Goal: Task Accomplishment & Management: Manage account settings

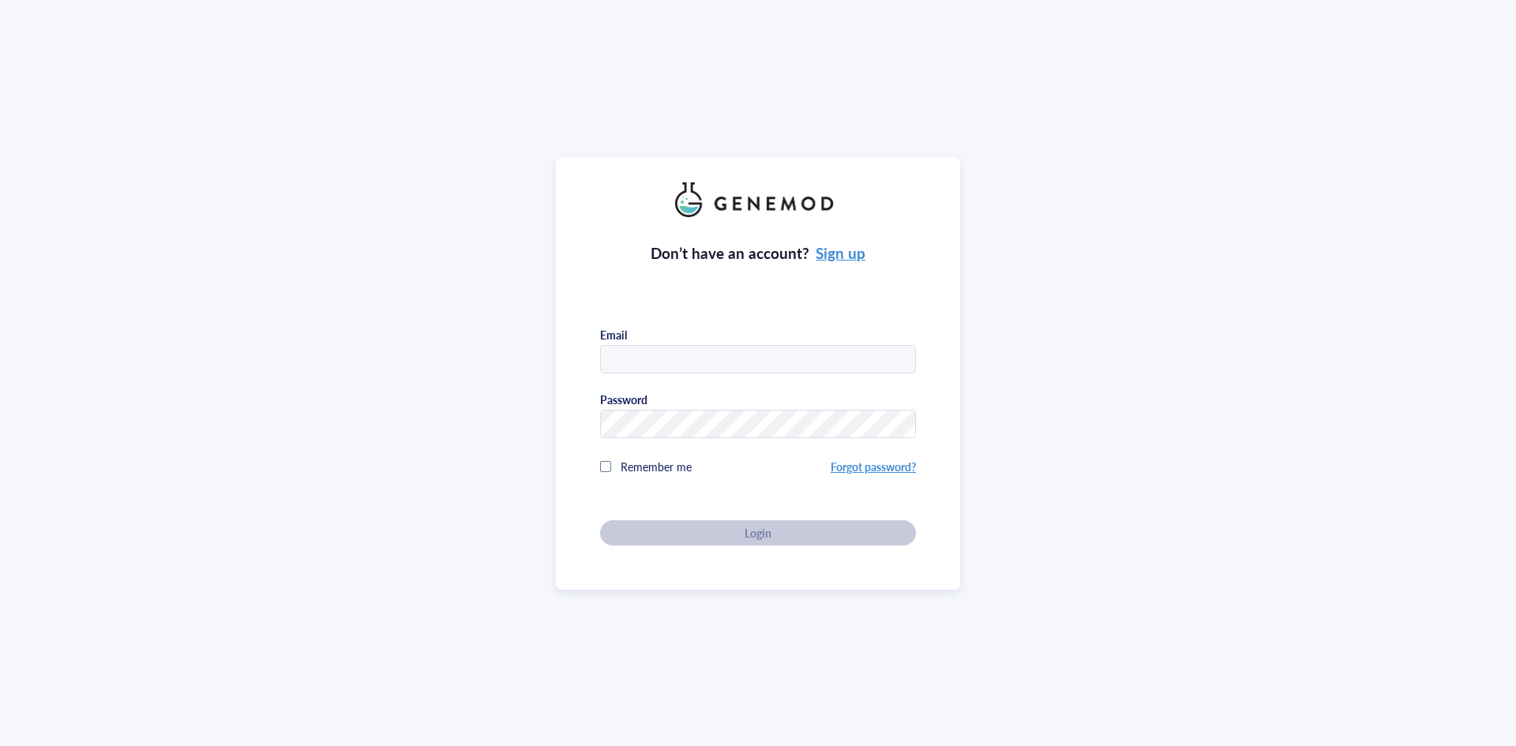
type input "[PERSON_NAME][EMAIL_ADDRESS][PERSON_NAME][DOMAIN_NAME]"
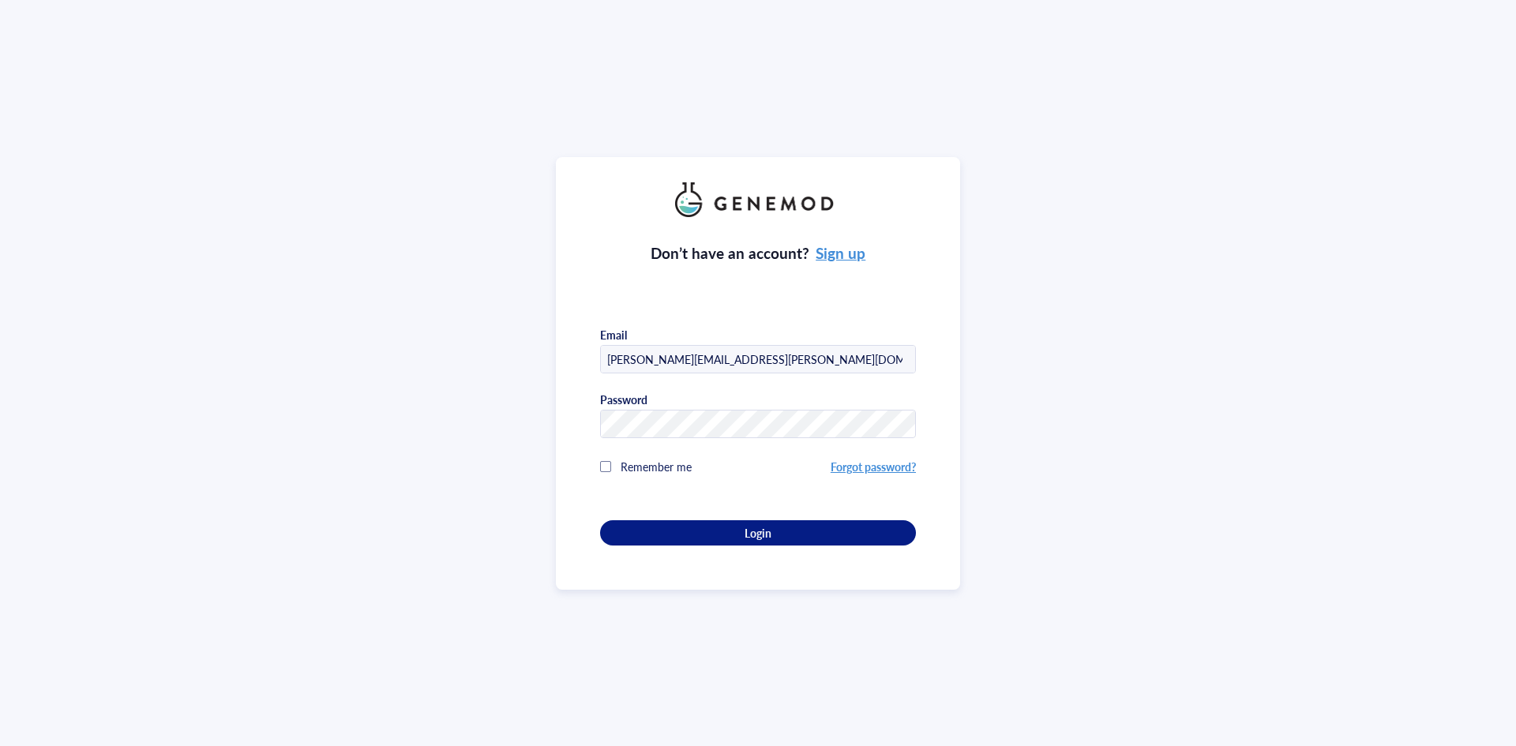
click at [790, 404] on div "Password" at bounding box center [758, 415] width 316 height 46
click at [785, 534] on div "Login" at bounding box center [757, 533] width 265 height 14
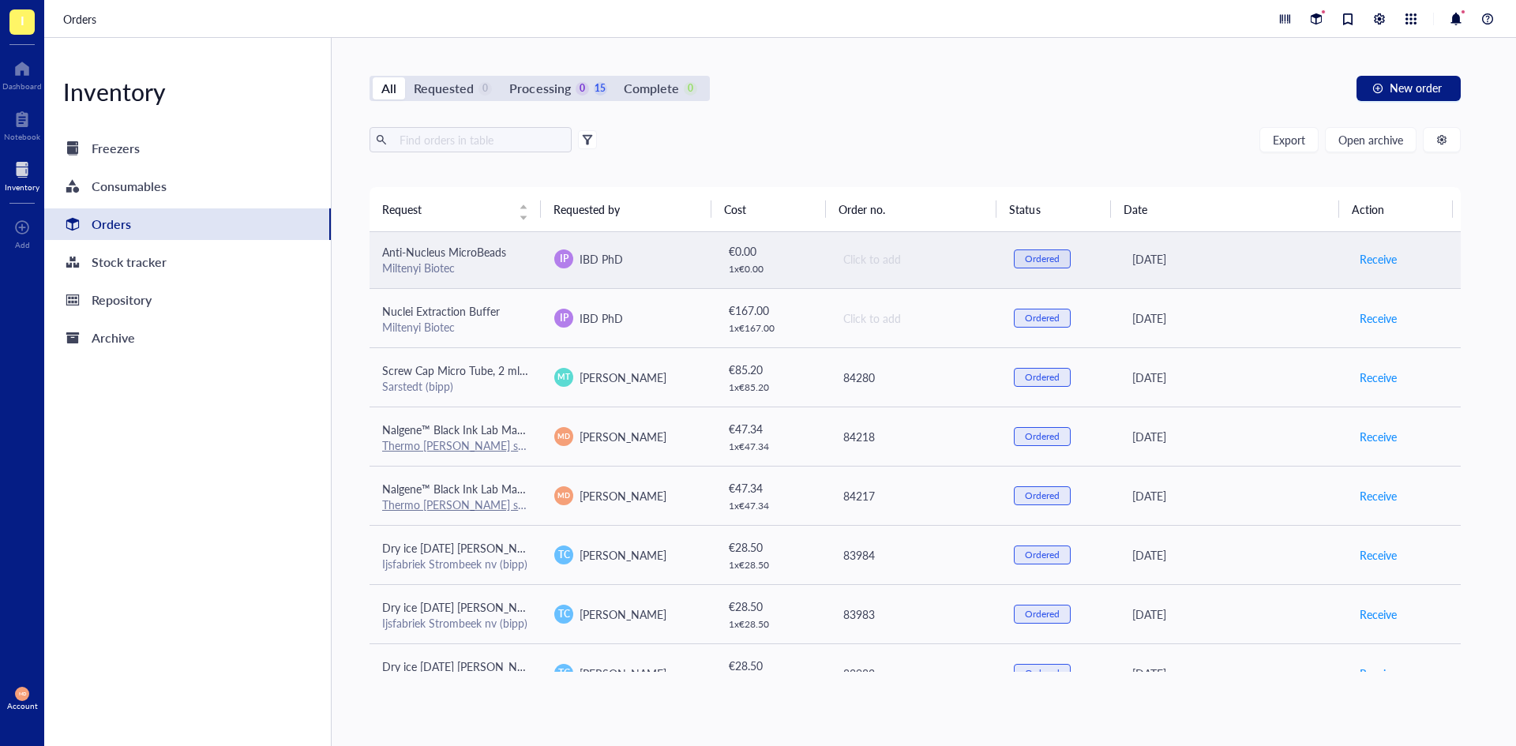
scroll to position [158, 0]
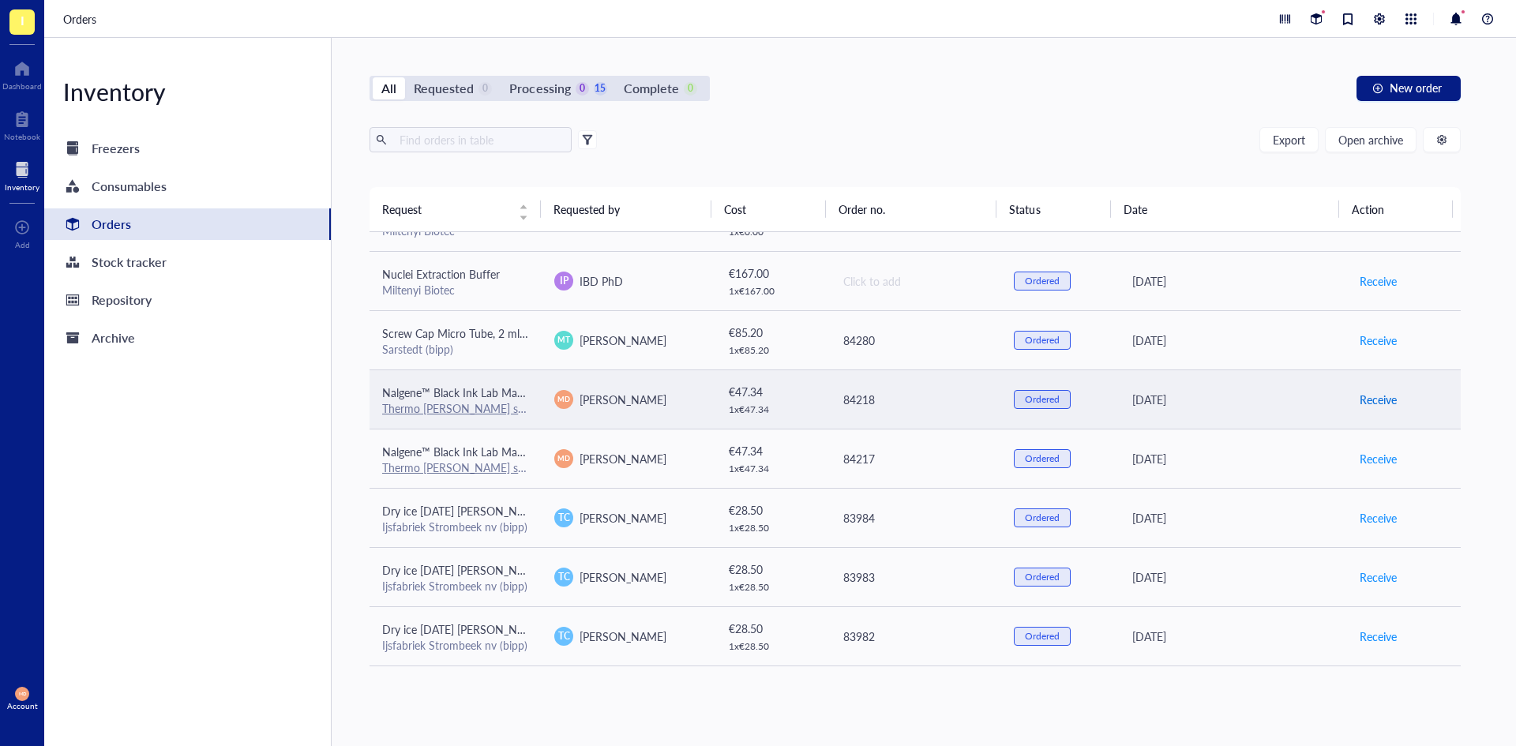
click at [1364, 396] on span "Receive" at bounding box center [1377, 399] width 37 height 17
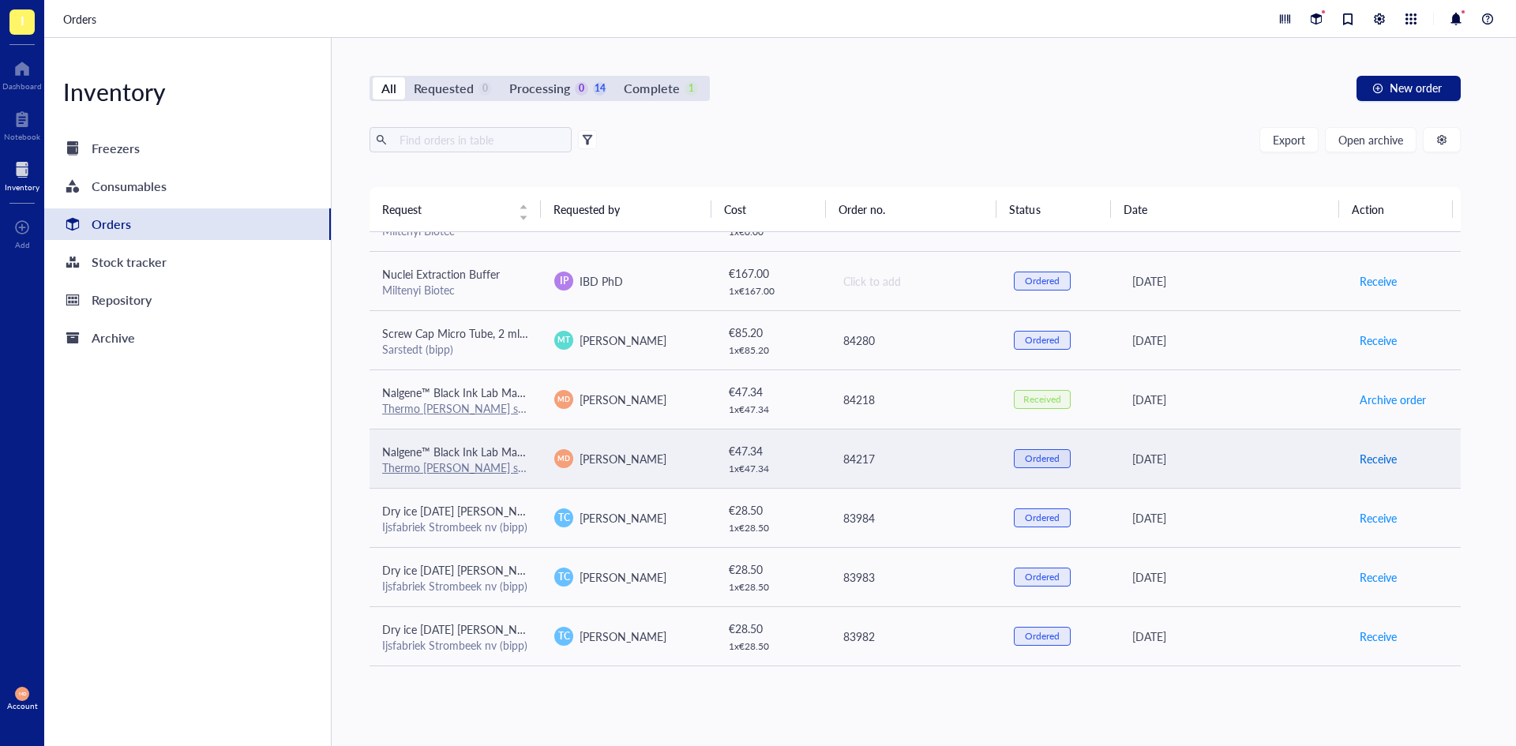
click at [1382, 453] on span "Receive" at bounding box center [1377, 458] width 37 height 17
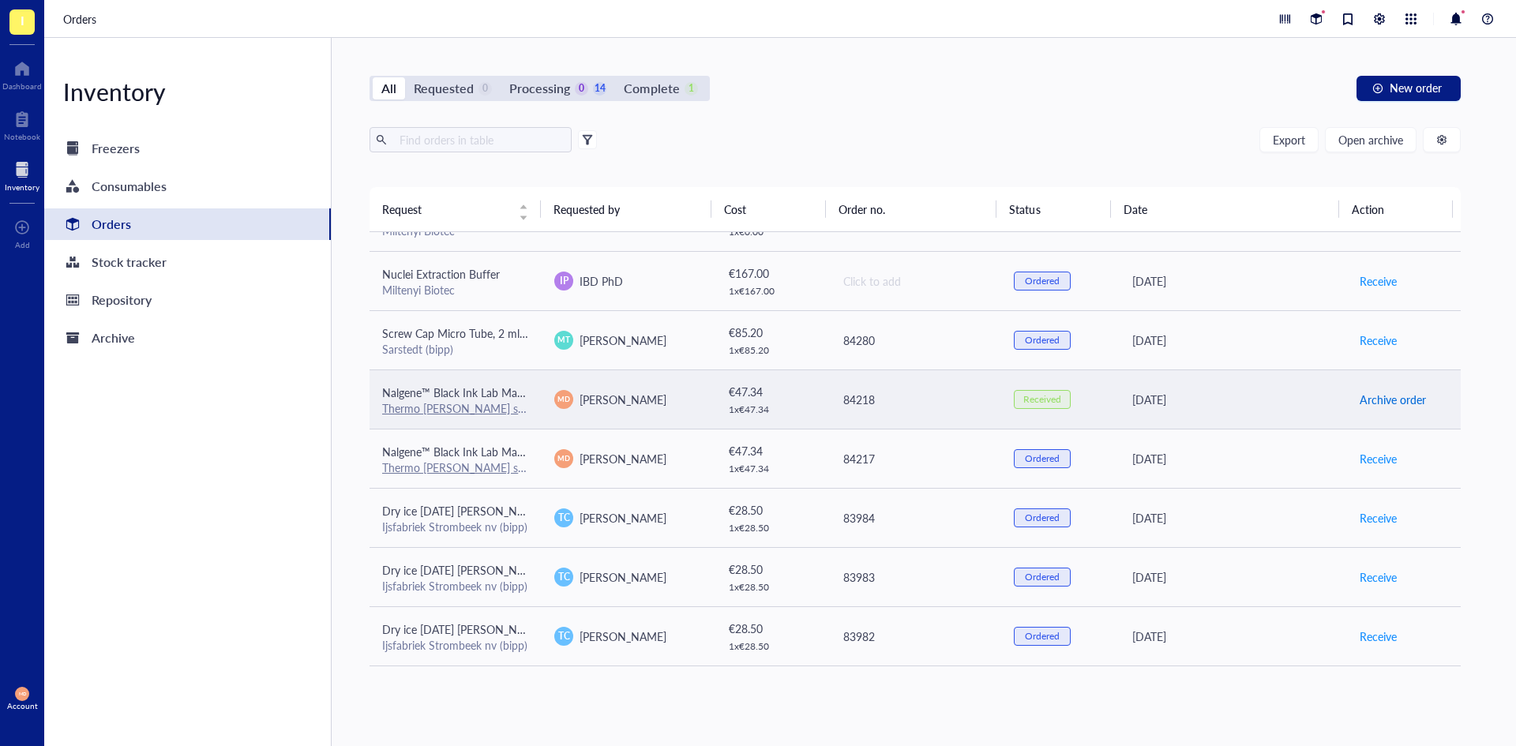
click at [1387, 392] on span "Archive order" at bounding box center [1392, 399] width 66 height 17
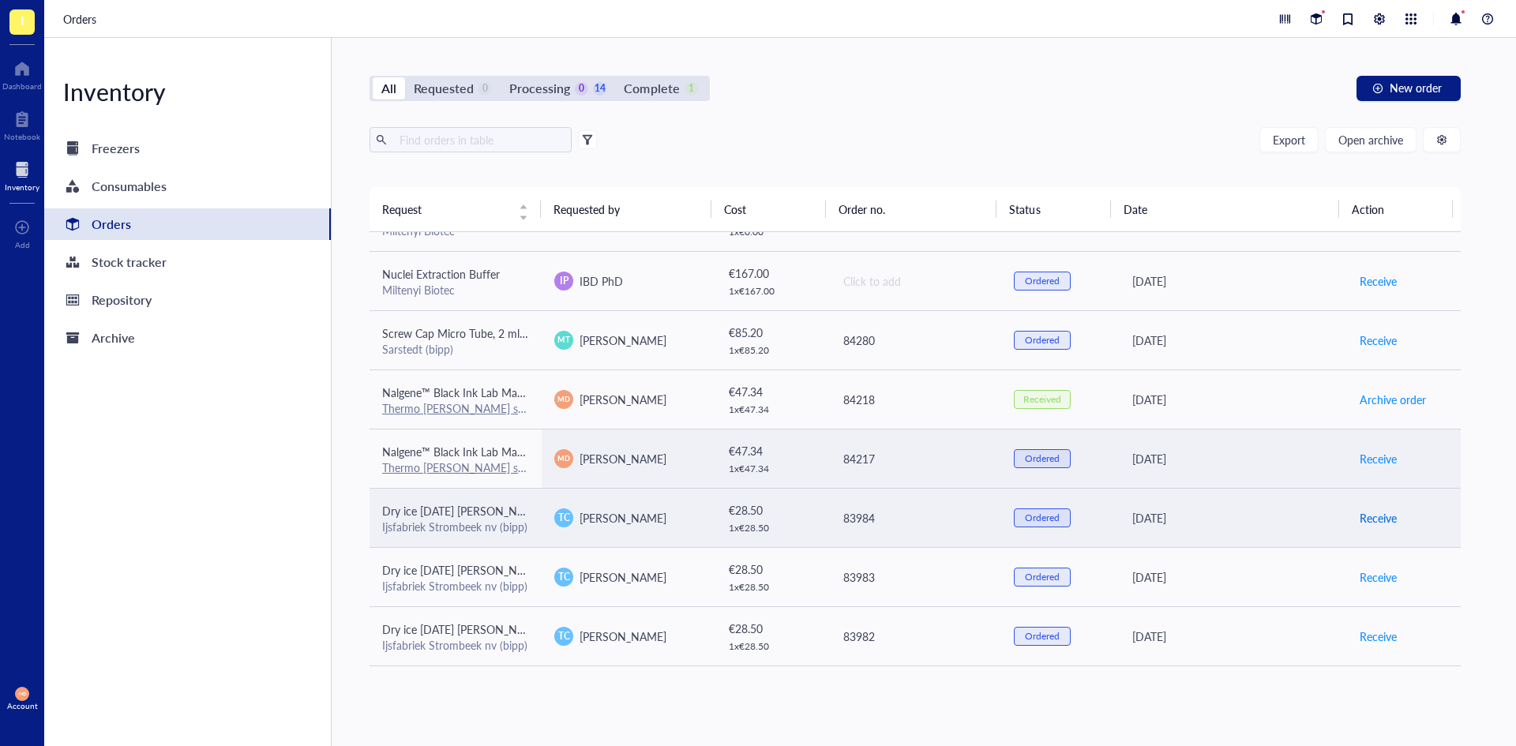
click at [1375, 509] on span "Receive" at bounding box center [1377, 517] width 37 height 17
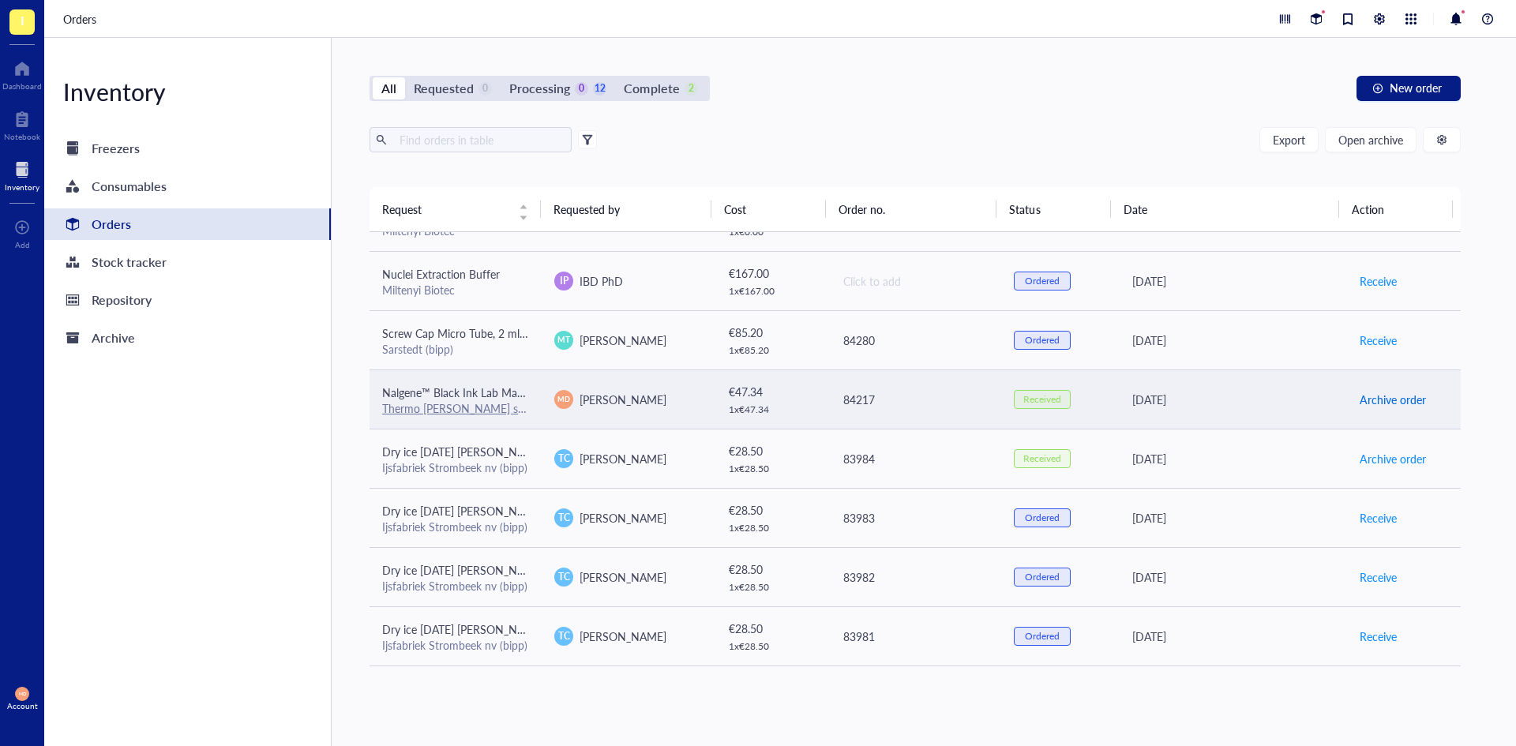
click at [1382, 399] on span "Archive order" at bounding box center [1392, 399] width 66 height 17
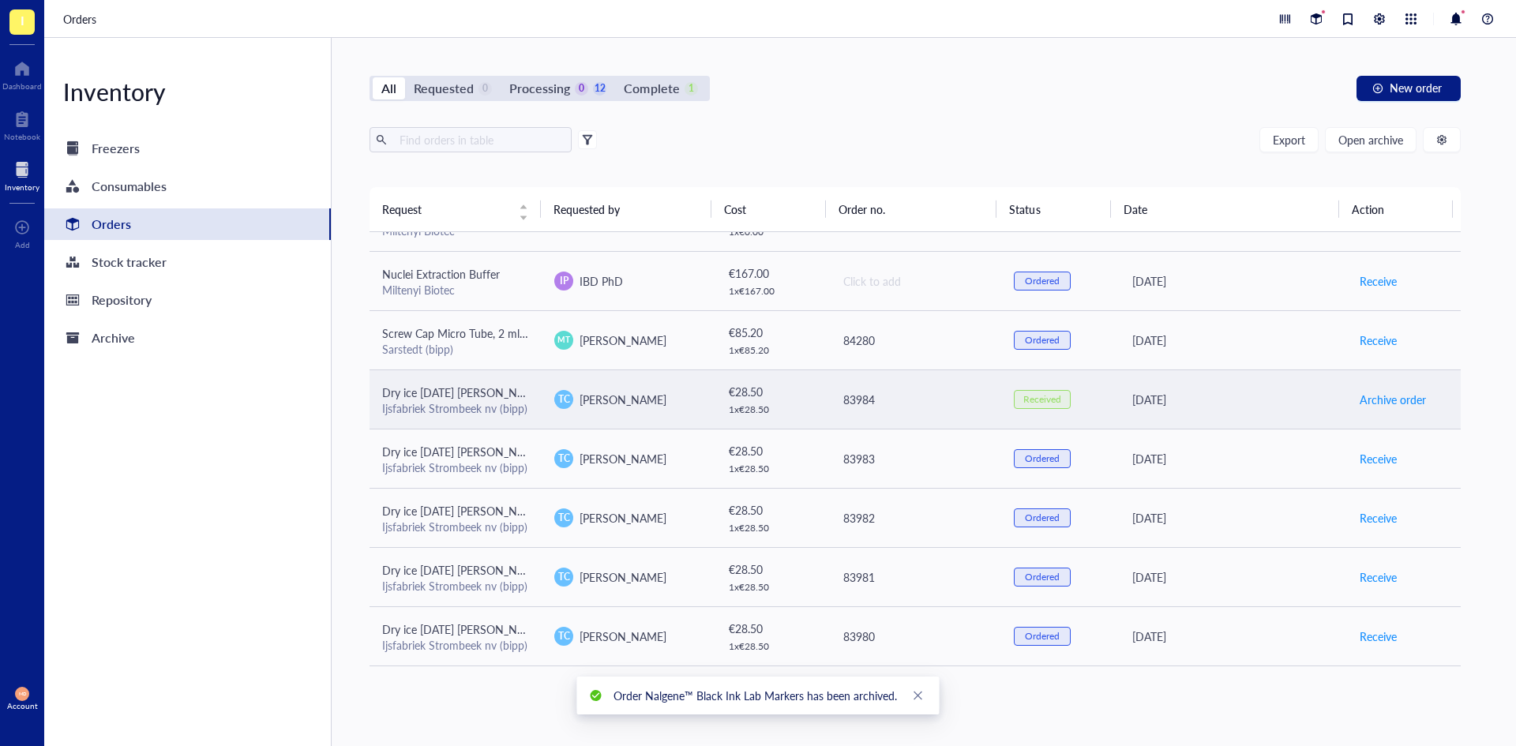
click at [1035, 399] on div "Received" at bounding box center [1042, 399] width 38 height 13
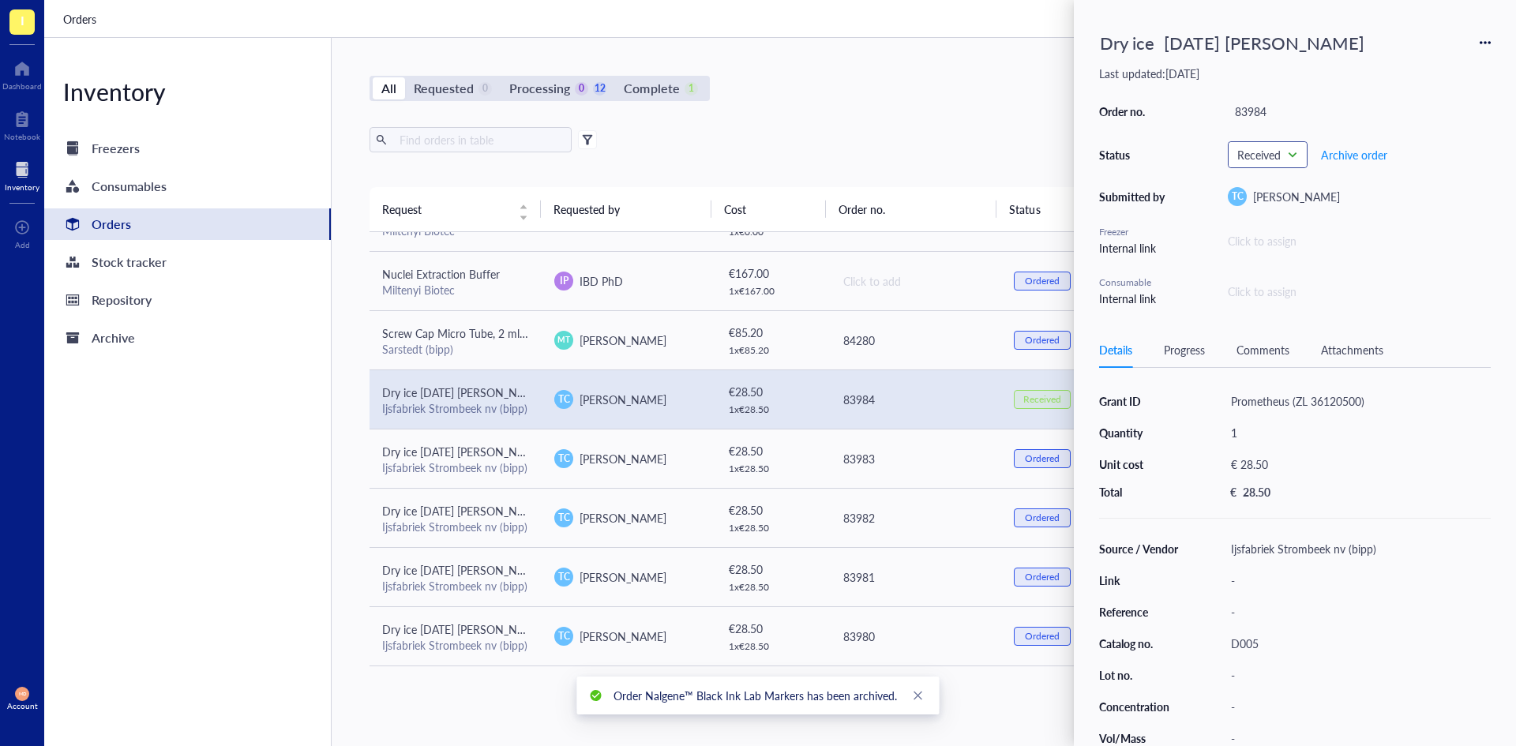
click at [1284, 156] on span "Received" at bounding box center [1266, 155] width 58 height 14
click at [1275, 274] on div "Ordered" at bounding box center [1300, 284] width 145 height 25
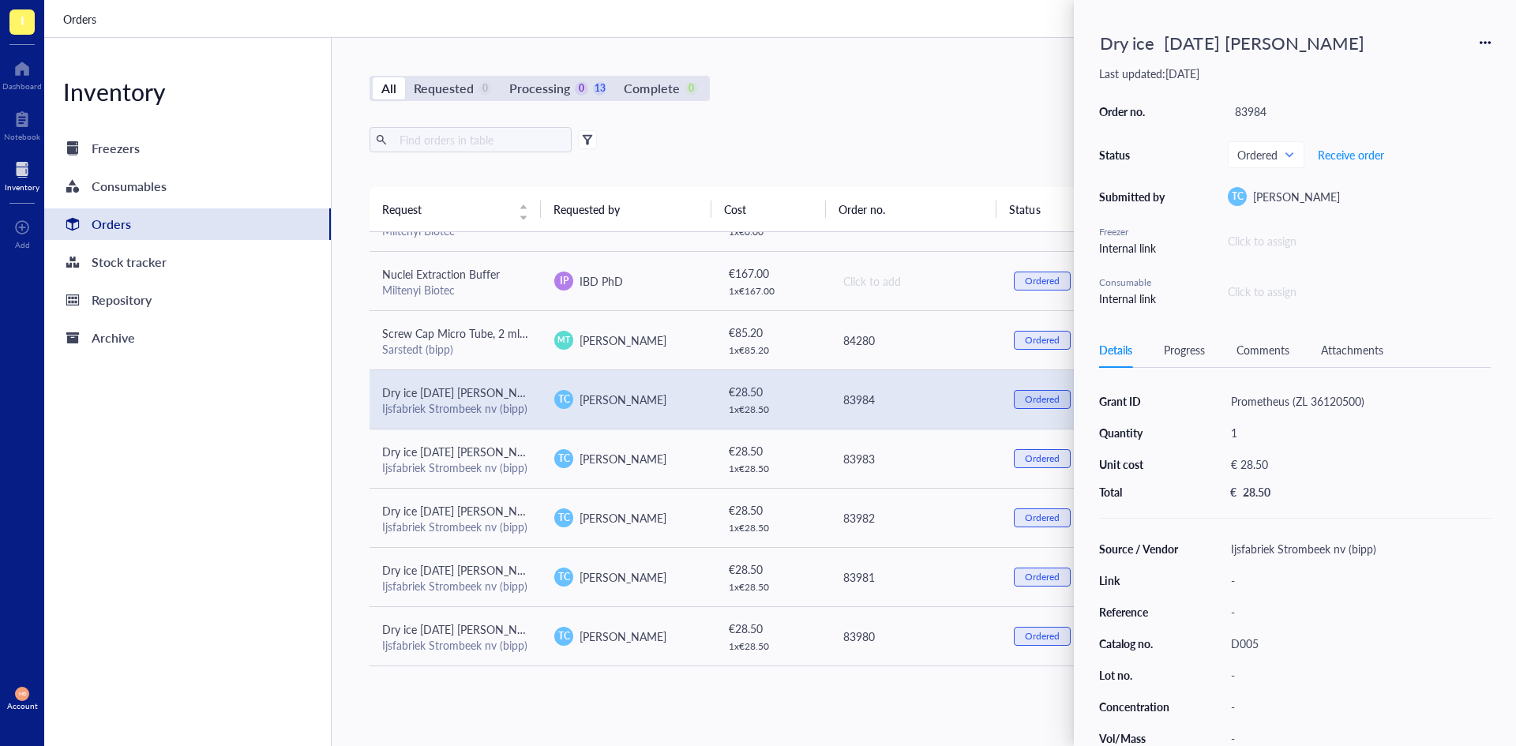
click at [927, 138] on div "Export Open archive" at bounding box center [914, 139] width 1091 height 25
click at [677, 722] on div "All Requested 0 Processing 0 13 Complete 0 New order Export Open archive Reques…" at bounding box center [915, 392] width 1167 height 708
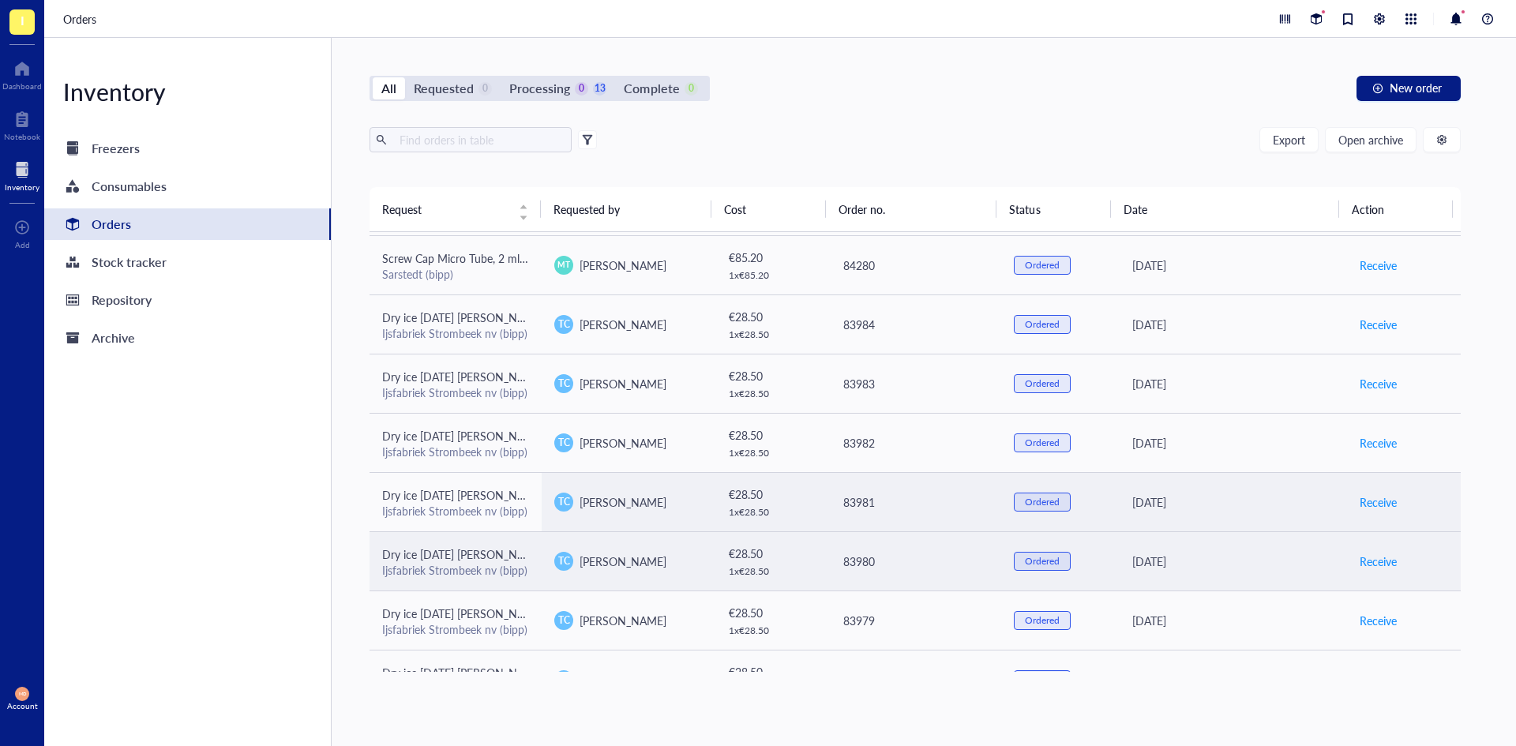
scroll to position [330, 0]
